Goal: Understand process/instructions

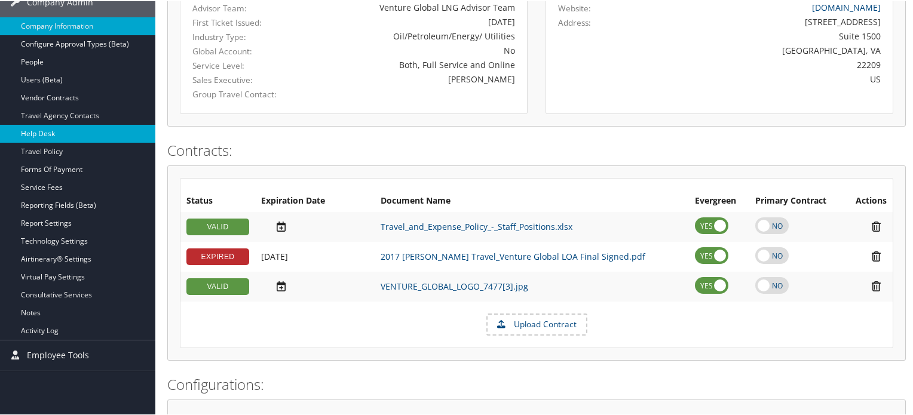
scroll to position [179, 0]
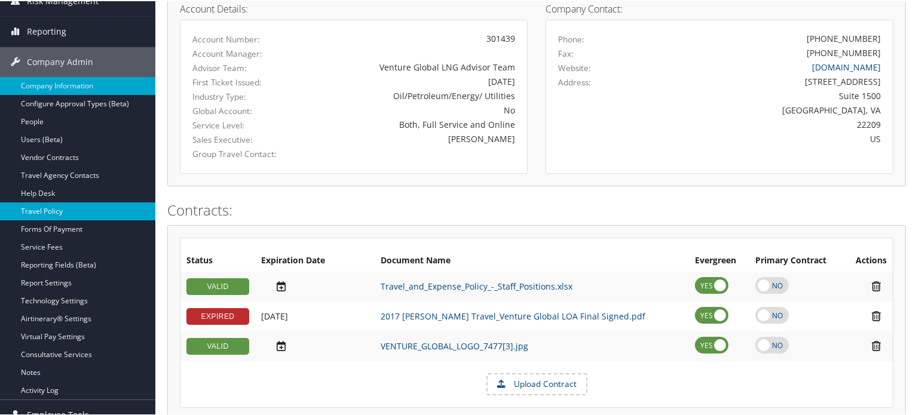
click at [71, 208] on link "Travel Policy" at bounding box center [77, 210] width 155 height 18
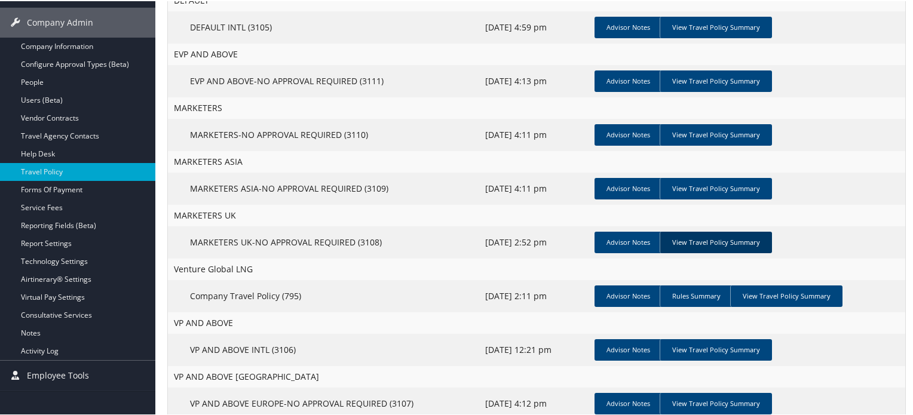
scroll to position [239, 0]
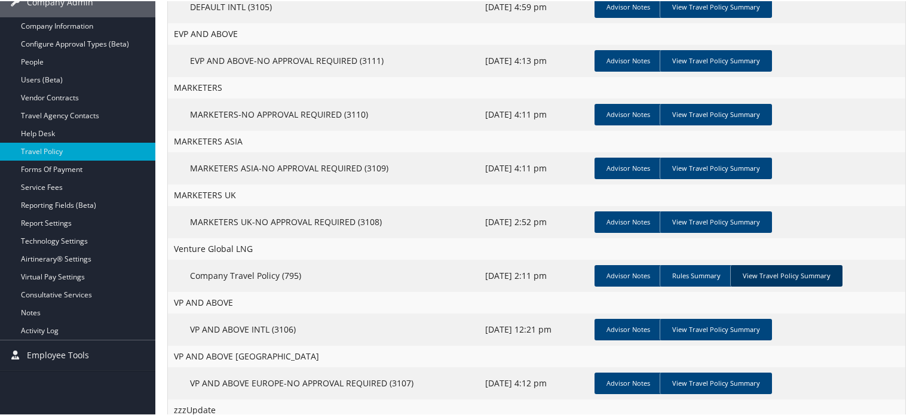
click at [793, 275] on link "View Travel Policy Summary" at bounding box center [786, 275] width 112 height 22
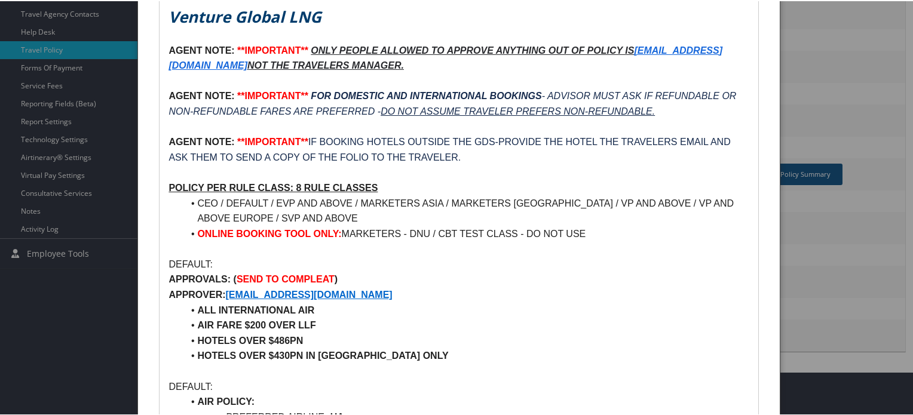
scroll to position [358, 0]
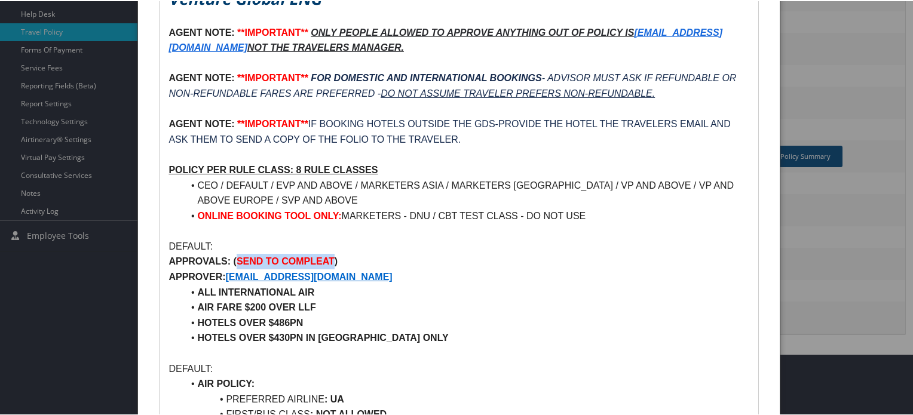
drag, startPoint x: 235, startPoint y: 255, endPoint x: 334, endPoint y: 254, distance: 99.1
click at [334, 254] on p "APPROVALS: ( SEND TO COMPLEAT )" at bounding box center [458, 261] width 580 height 16
click at [380, 265] on p "APPROVALS: ( SEND TO COMPLEAT )" at bounding box center [458, 261] width 580 height 16
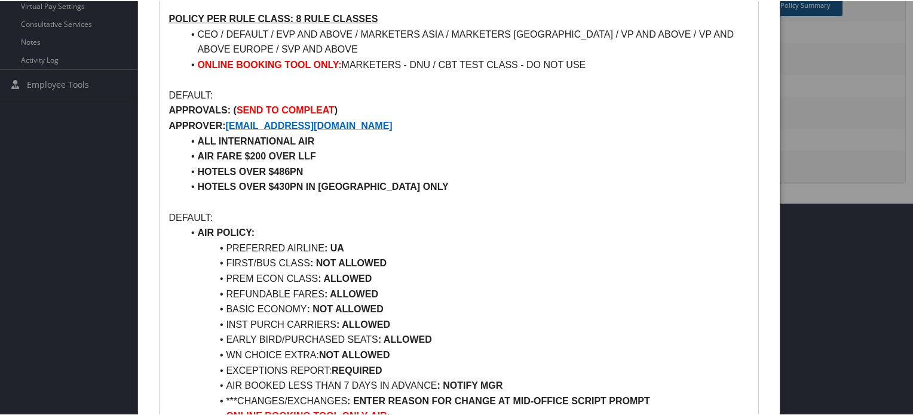
scroll to position [538, 0]
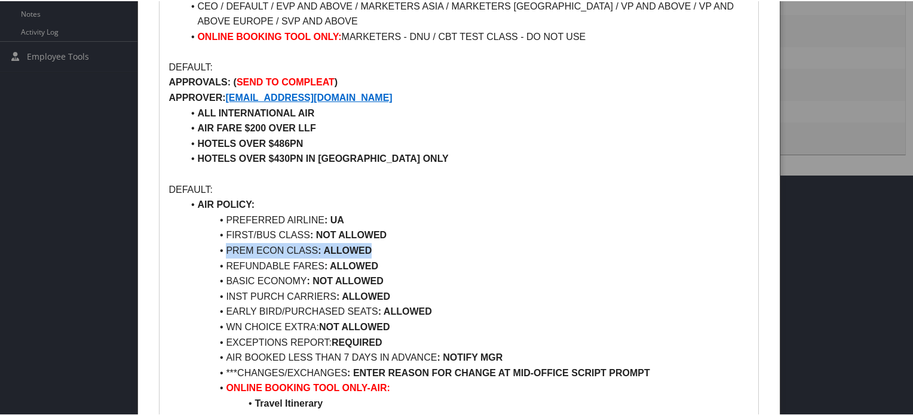
drag, startPoint x: 228, startPoint y: 247, endPoint x: 373, endPoint y: 250, distance: 145.8
click at [368, 247] on li "PREM ECON CLASS : ALLOWED" at bounding box center [466, 250] width 566 height 16
click at [395, 257] on li "REFUNDABLE FARES : ALLOWED" at bounding box center [466, 265] width 566 height 16
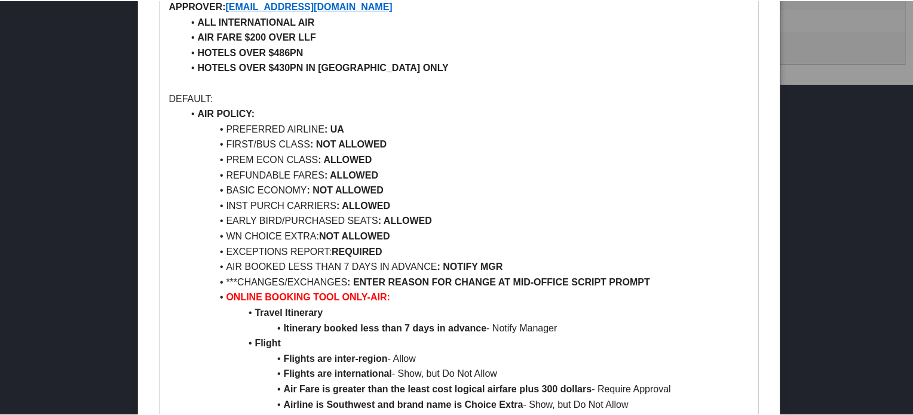
scroll to position [657, 0]
